Goal: Information Seeking & Learning: Learn about a topic

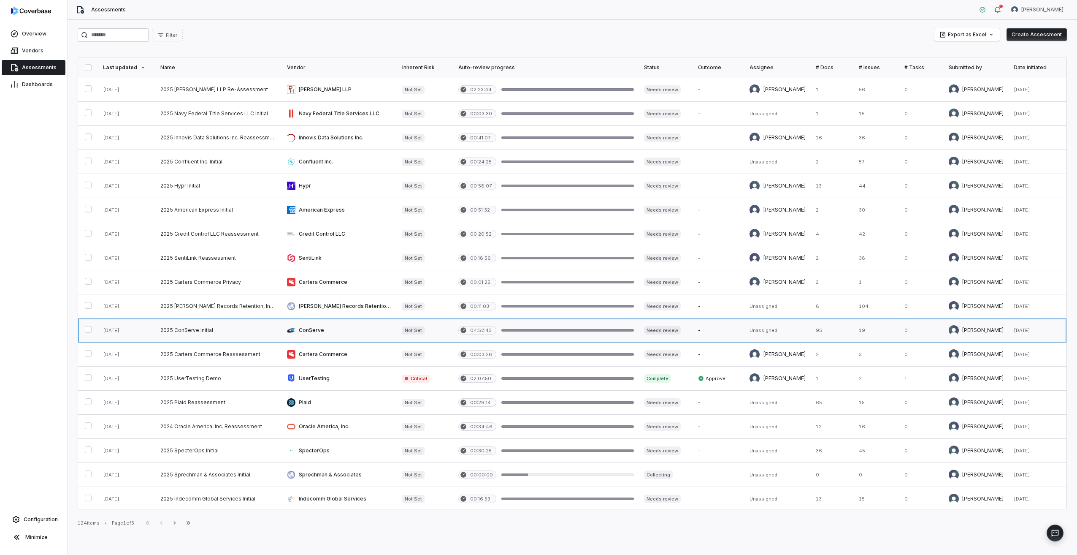
click at [193, 330] on link at bounding box center [218, 330] width 127 height 24
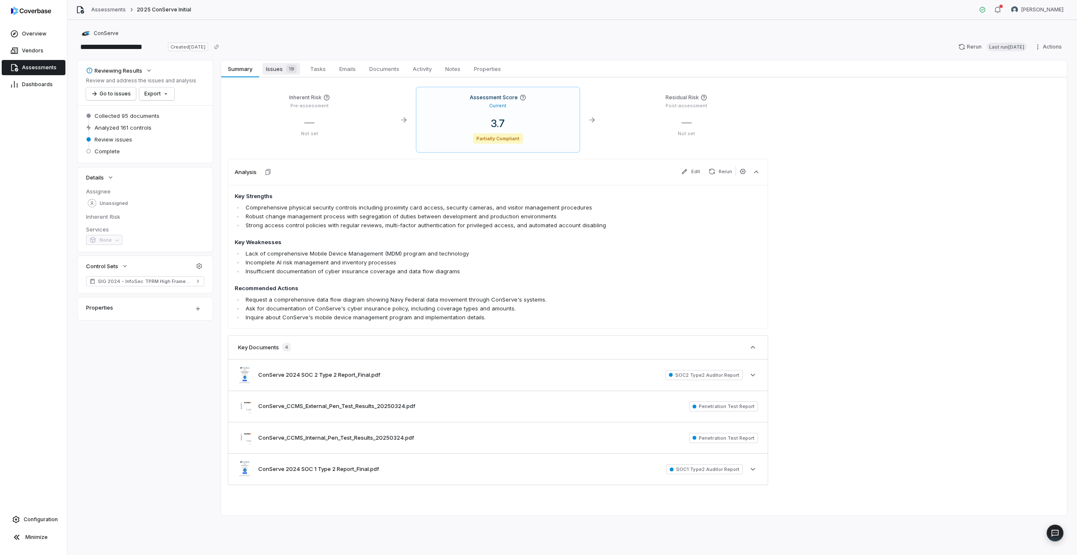
click at [280, 74] on span "Issues 19" at bounding box center [282, 69] width 38 height 12
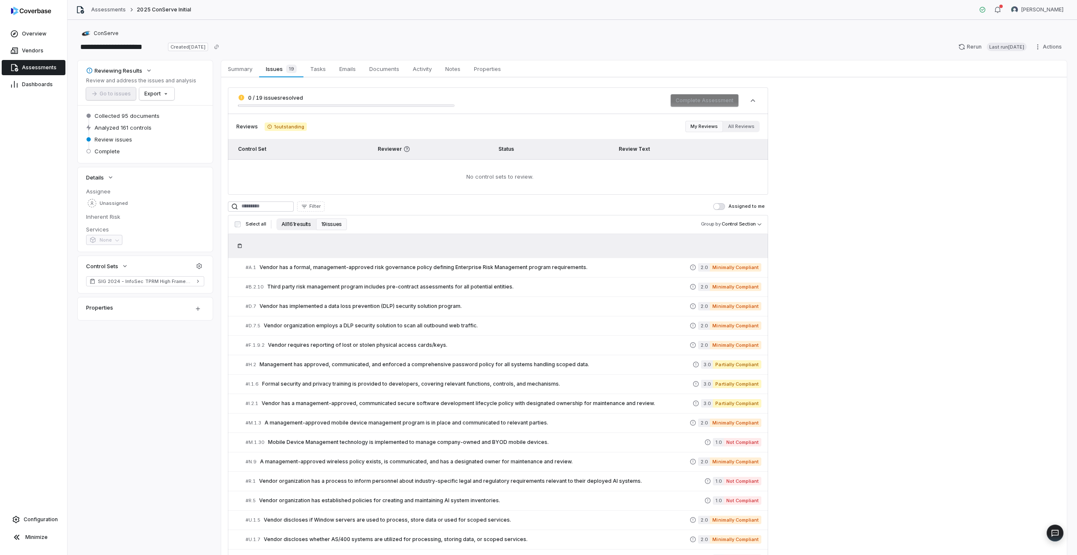
click at [300, 225] on button "All 161 results" at bounding box center [296, 224] width 39 height 12
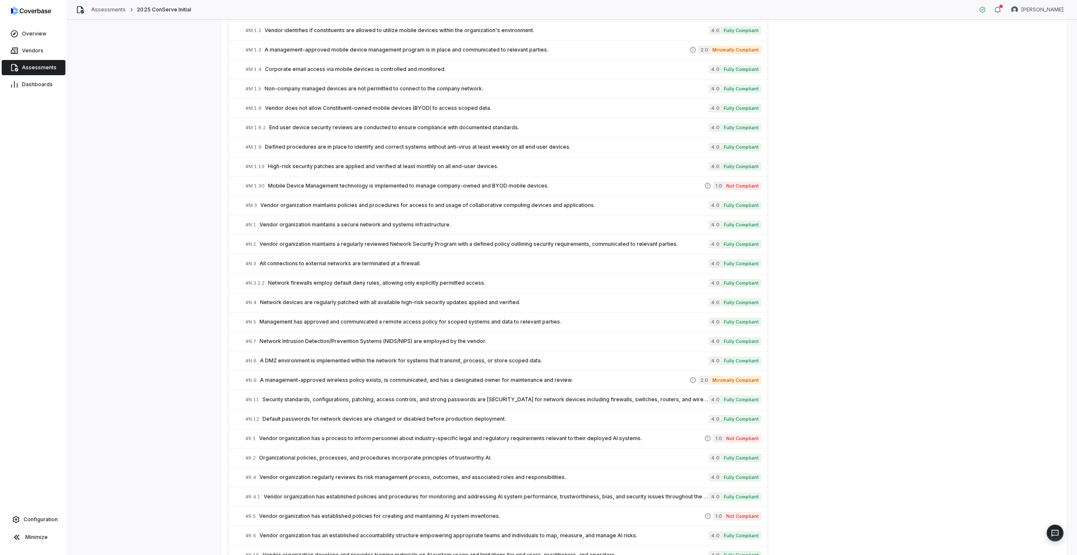
scroll to position [1873, 0]
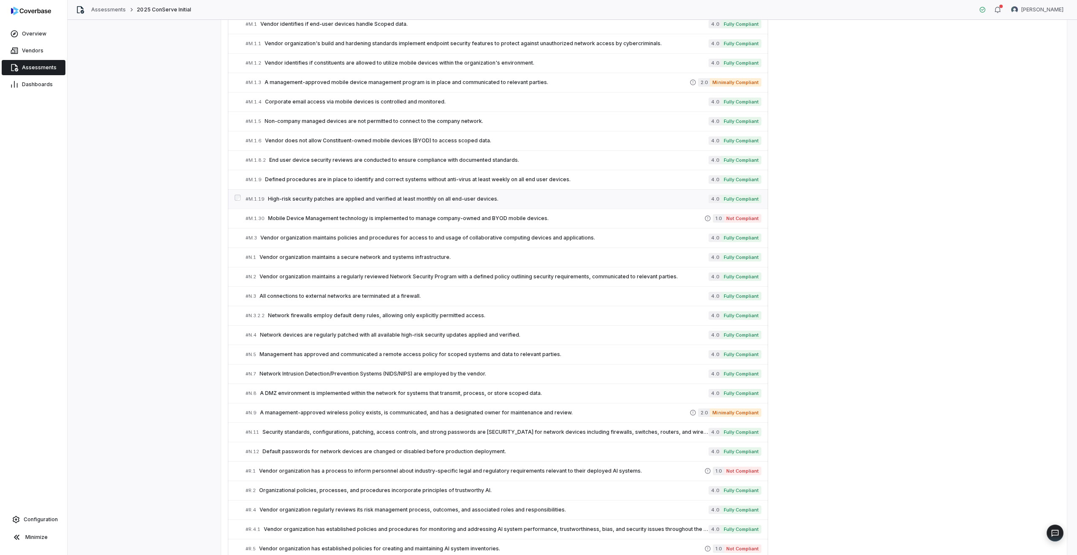
click at [448, 199] on span "High-risk security patches are applied and verified at least monthly on all end…" at bounding box center [488, 198] width 441 height 7
